Goal: Transaction & Acquisition: Register for event/course

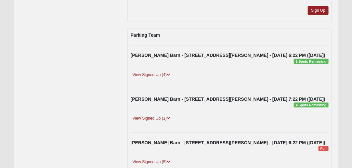
scroll to position [232, 0]
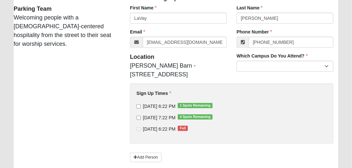
scroll to position [56, 0]
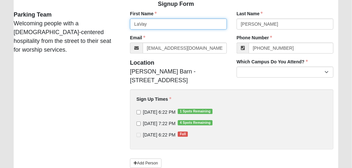
drag, startPoint x: 163, startPoint y: 24, endPoint x: 92, endPoint y: 23, distance: 70.5
click at [92, 23] on div "Signup Form Parking Team Welcoming people with a gospel-centered hospitality fr…" at bounding box center [176, 92] width 334 height 192
type input "VAnce"
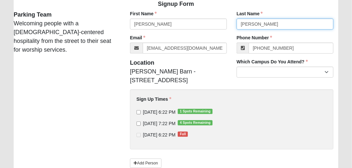
drag, startPoint x: 249, startPoint y: 23, endPoint x: 169, endPoint y: 49, distance: 83.3
click at [227, 22] on div "First Name VAnce First Name is required. Last Name Lauter Last Name is required…" at bounding box center [231, 99] width 223 height 178
type input "Turner"
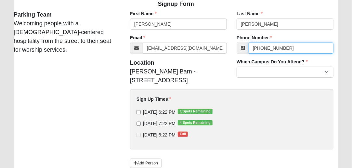
drag, startPoint x: 303, startPoint y: 49, endPoint x: 196, endPoint y: 53, distance: 107.2
click at [196, 53] on div "First Name VAnce First Name is required. Last Name Turner Last Name is required…" at bounding box center [231, 99] width 223 height 178
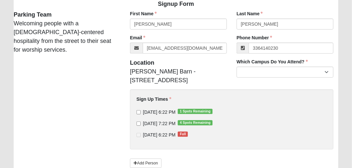
type input "(336) 414-0230"
click at [274, 78] on div "Which Campus Do You Attend? Arlington Baymeadows Eleven22 Online Fleming Island…" at bounding box center [285, 70] width 107 height 24
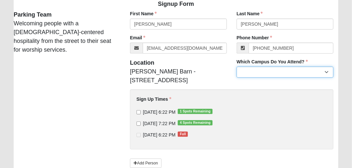
click at [272, 71] on select "Arlington Baymeadows Eleven22 Online Fleming Island Jesup Mandarin North Jax Or…" at bounding box center [284, 72] width 97 height 11
select select "11"
click at [236, 67] on select "Arlington Baymeadows Eleven22 Online Fleming Island Jesup Mandarin North Jax Or…" at bounding box center [284, 72] width 97 height 11
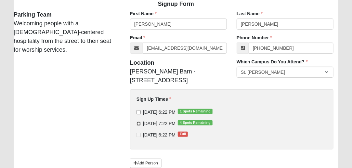
click at [137, 124] on input "9/11/2025 7:22 PM 4 Spots Remaining" at bounding box center [138, 123] width 4 height 4
checkbox input "true"
click at [142, 136] on label "9/12/2025 6:22 PM Full" at bounding box center [161, 135] width 51 height 6
click at [141, 135] on label "9/12/2025 6:22 PM Full" at bounding box center [161, 135] width 51 height 6
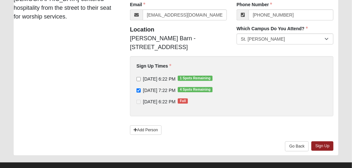
scroll to position [95, 0]
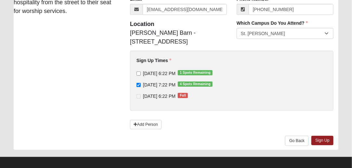
click at [141, 72] on label "9/10/2025 6:22 PM 1 Spots Remaining" at bounding box center [174, 73] width 76 height 6
click at [141, 72] on input "9/10/2025 6:22 PM 1 Spots Remaining" at bounding box center [138, 73] width 4 height 4
checkbox input "true"
click at [329, 138] on link "Sign Up" at bounding box center [322, 140] width 22 height 9
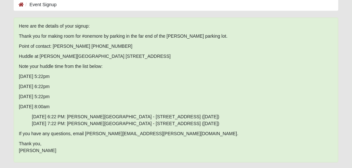
scroll to position [0, 0]
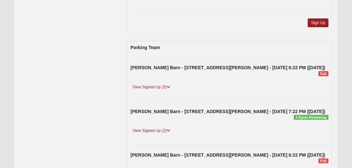
scroll to position [219, 0]
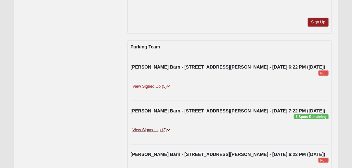
click at [156, 127] on link "View Signed Up (2)" at bounding box center [152, 130] width 42 height 7
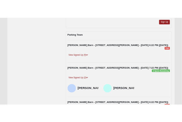
scroll to position [234, 0]
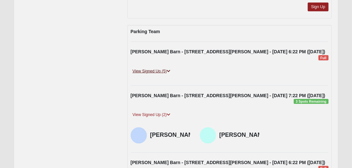
click at [143, 68] on link "View Signed Up (5)" at bounding box center [152, 71] width 42 height 7
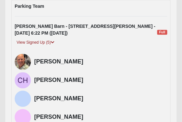
scroll to position [304, 0]
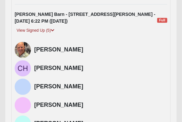
click at [46, 46] on h4 "[PERSON_NAME]" at bounding box center [100, 49] width 133 height 7
click at [40, 27] on link "View Signed Up (5)" at bounding box center [36, 30] width 42 height 7
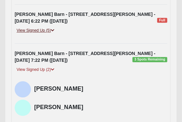
click at [35, 27] on link "View Signed Up (5)" at bounding box center [36, 30] width 42 height 7
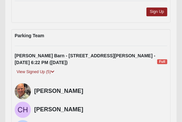
scroll to position [264, 0]
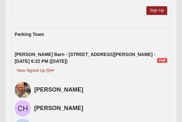
click at [35, 87] on h4 "[PERSON_NAME]" at bounding box center [100, 90] width 133 height 7
click at [20, 83] on img at bounding box center [23, 90] width 16 height 16
